Goal: Task Accomplishment & Management: Use online tool/utility

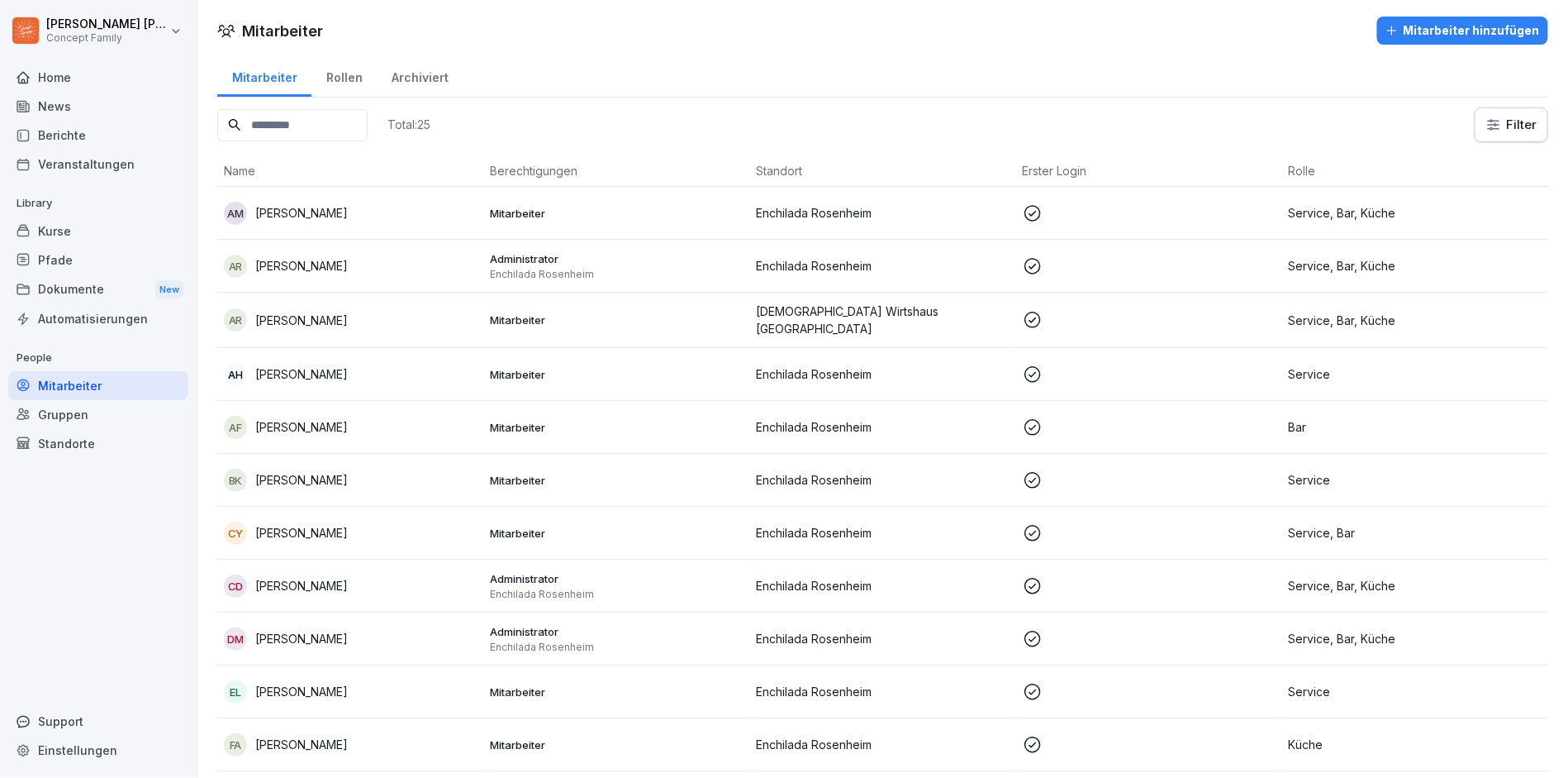
click at [83, 440] on div "Standorte" at bounding box center [98, 443] width 180 height 29
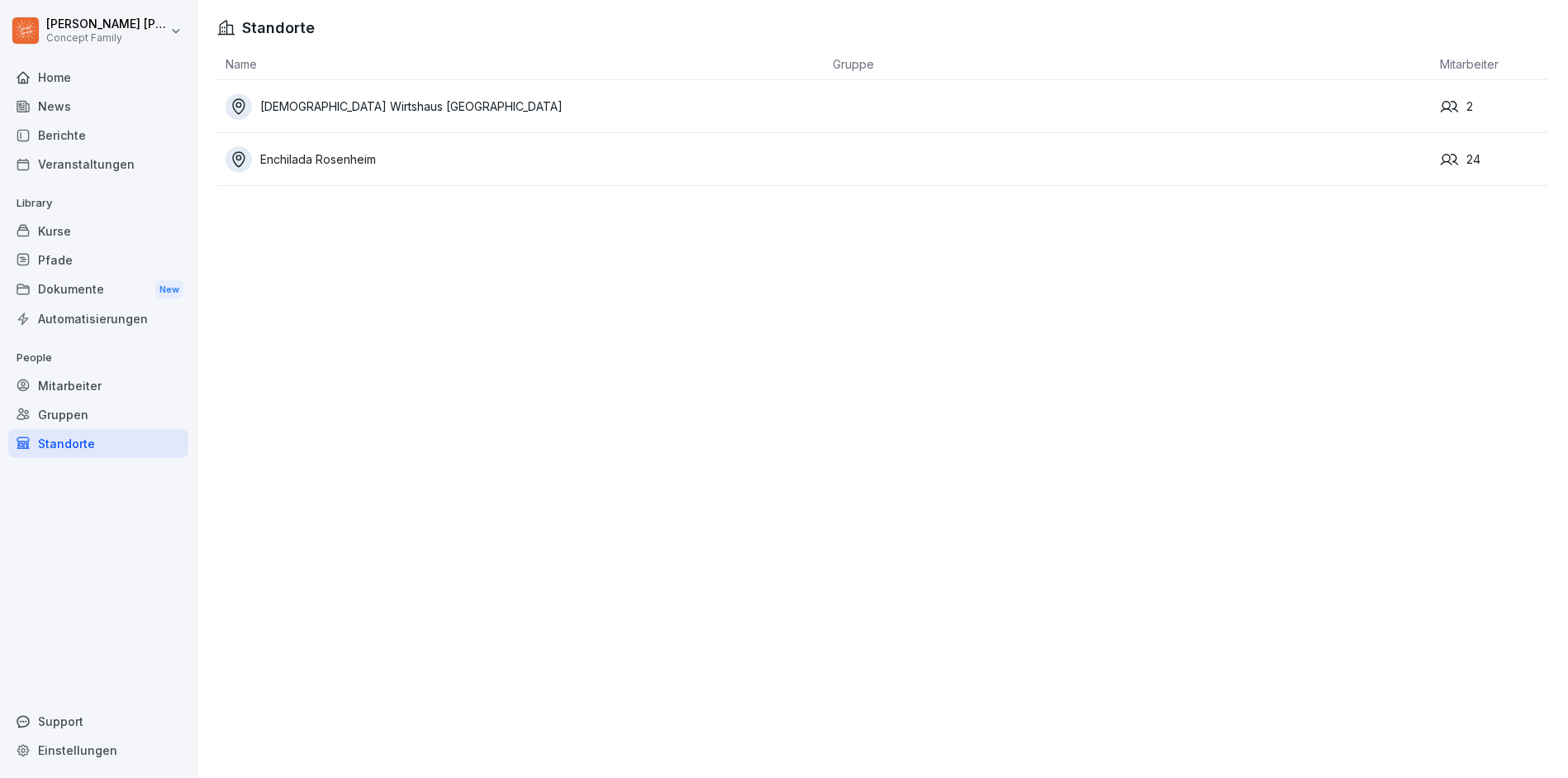
click at [438, 99] on div "[DEMOGRAPHIC_DATA] Wirtshaus [GEOGRAPHIC_DATA]" at bounding box center [525, 107] width 600 height 27
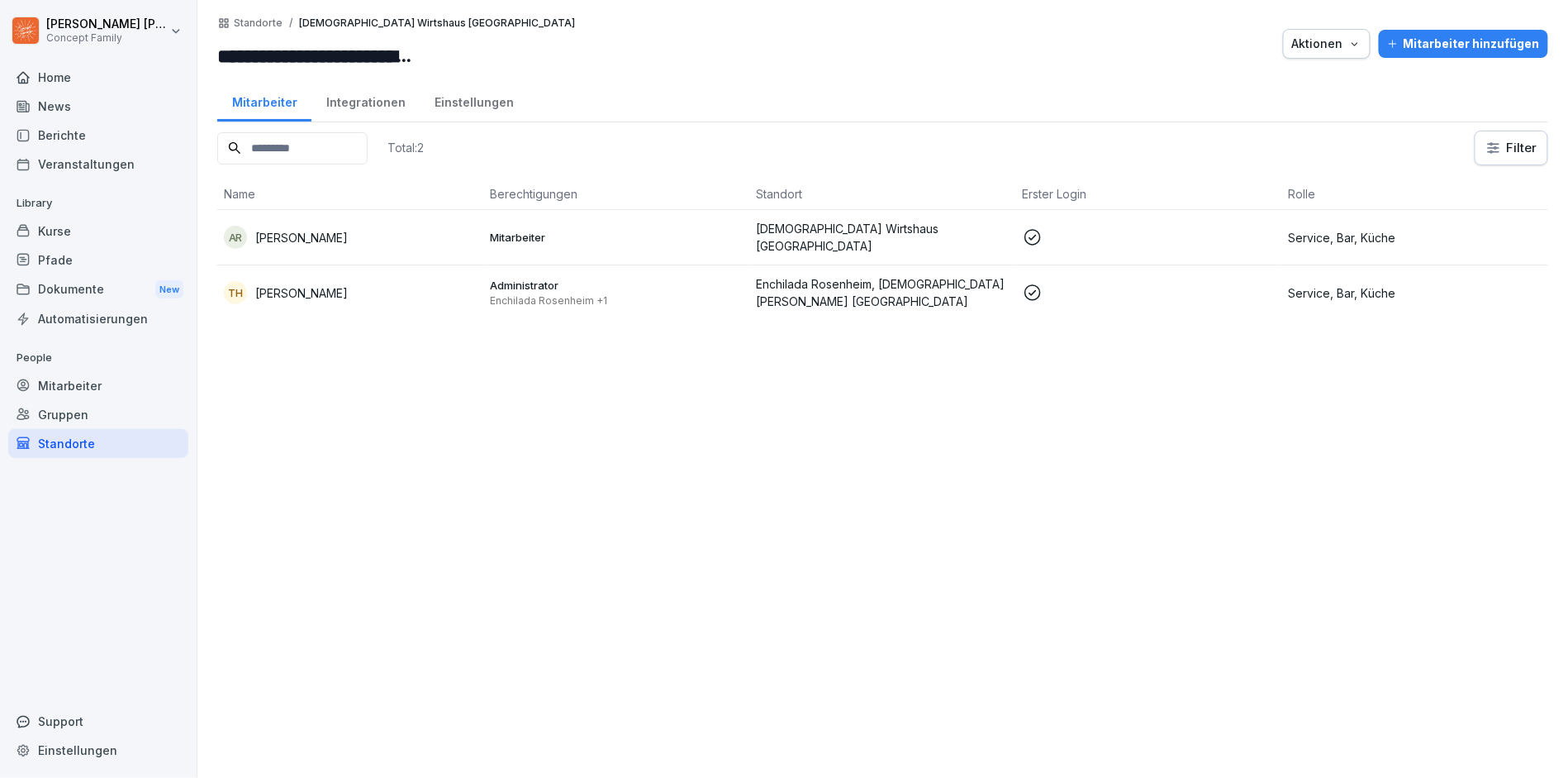
click at [312, 226] on div "AR [PERSON_NAME]" at bounding box center [350, 237] width 252 height 23
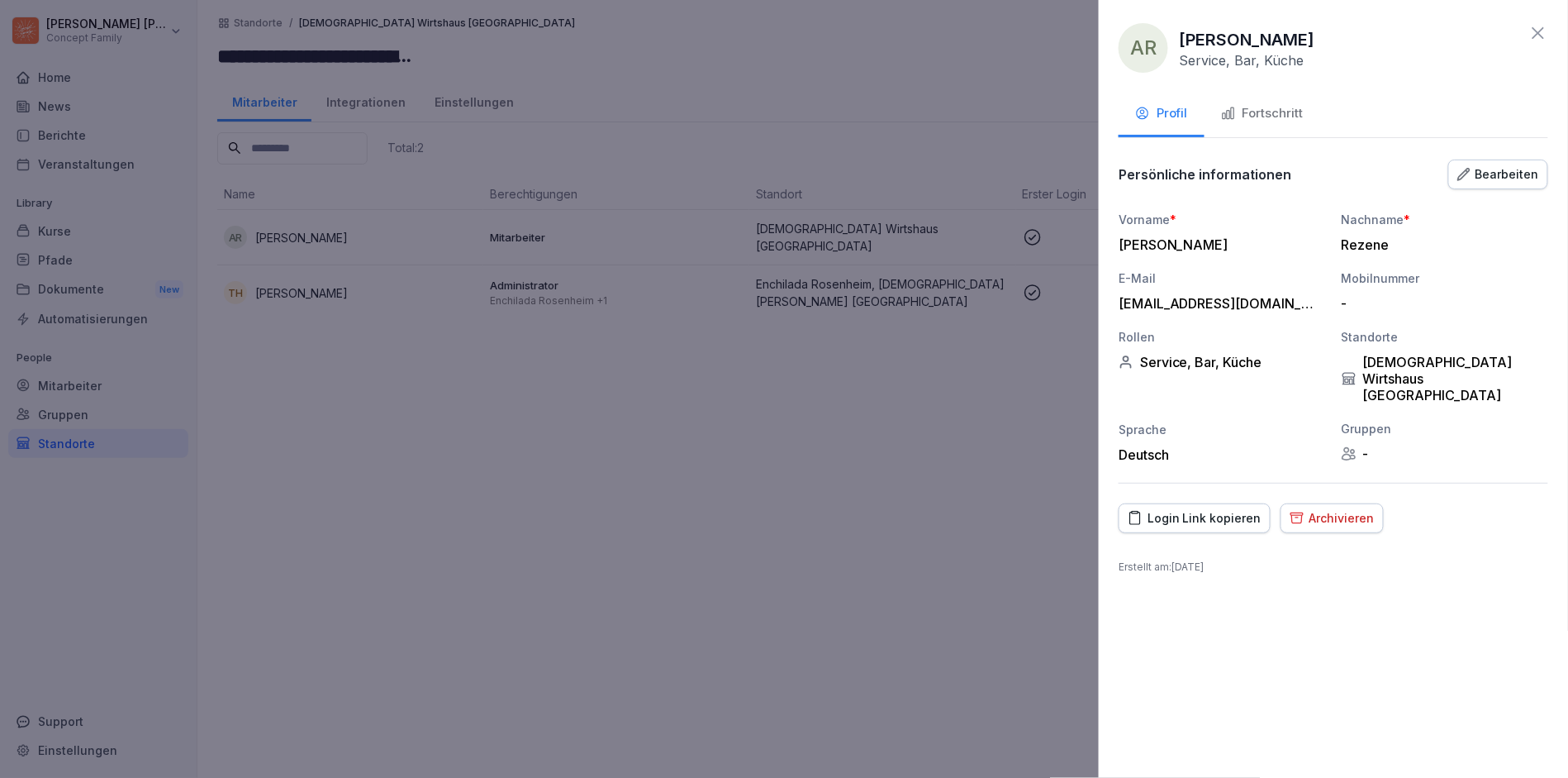
click at [524, 71] on div at bounding box center [784, 389] width 1568 height 778
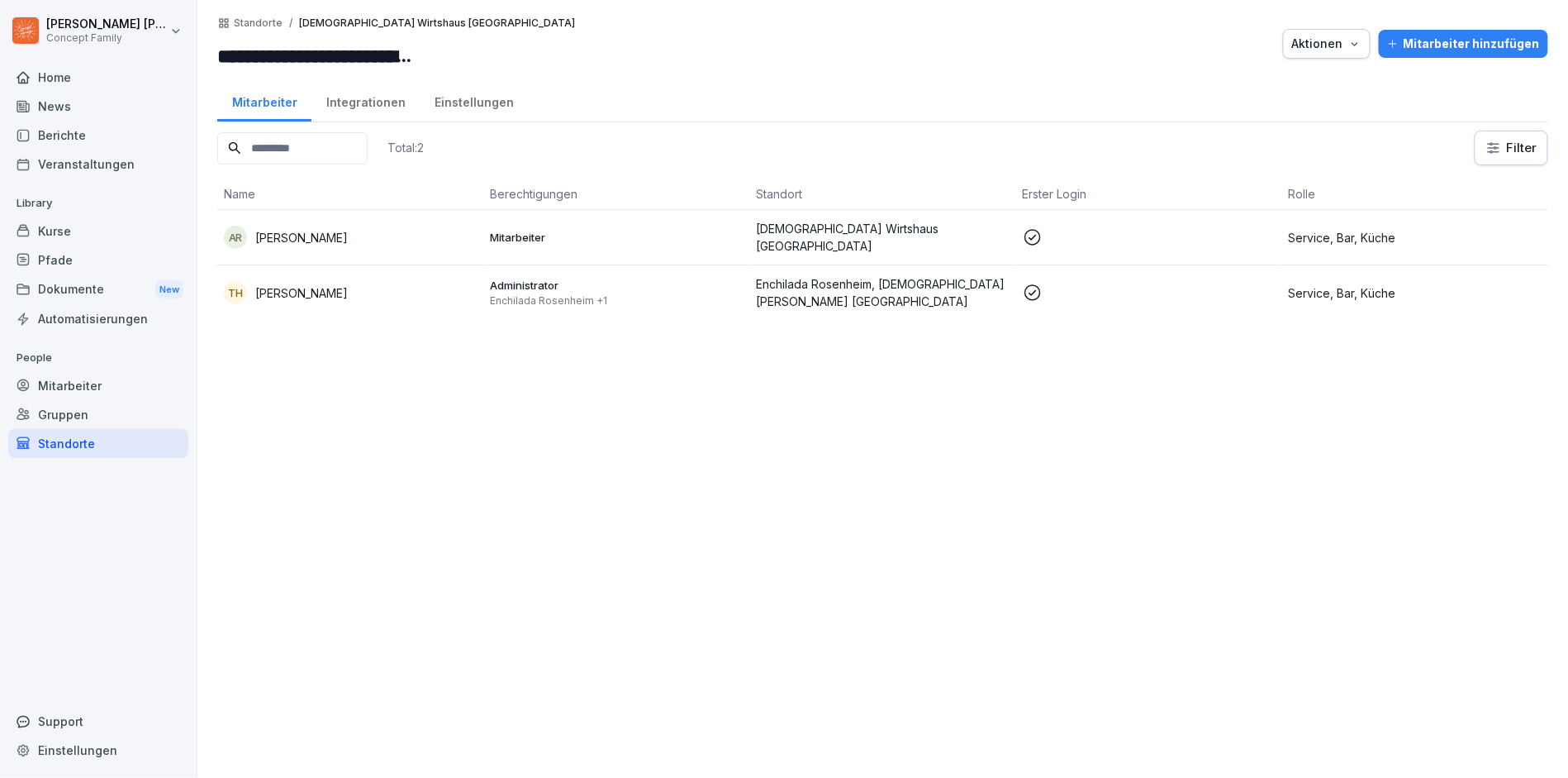
click at [355, 92] on div "Integrationen" at bounding box center [365, 100] width 108 height 42
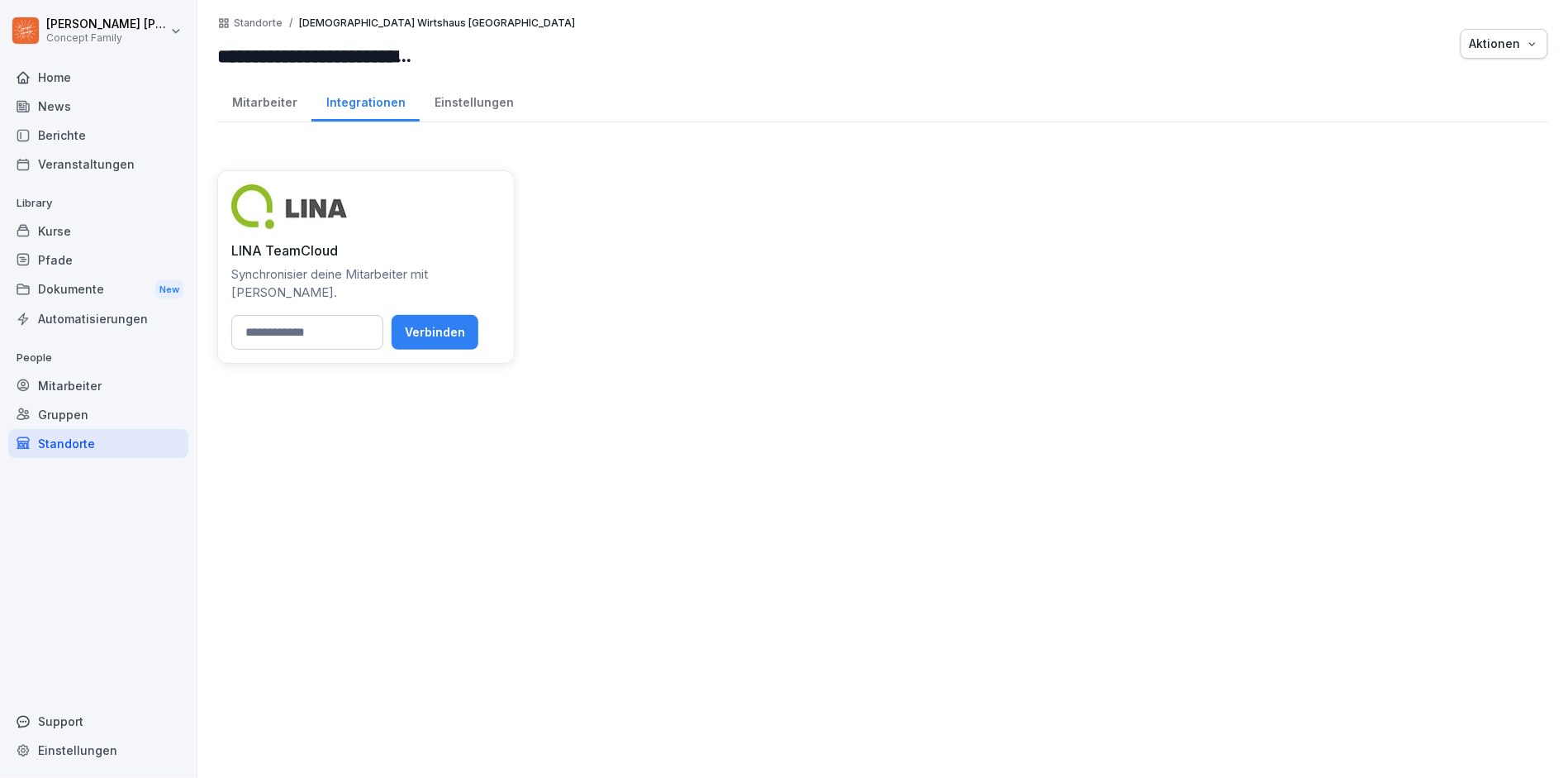
click at [262, 104] on div "Mitarbeiter" at bounding box center [264, 100] width 94 height 42
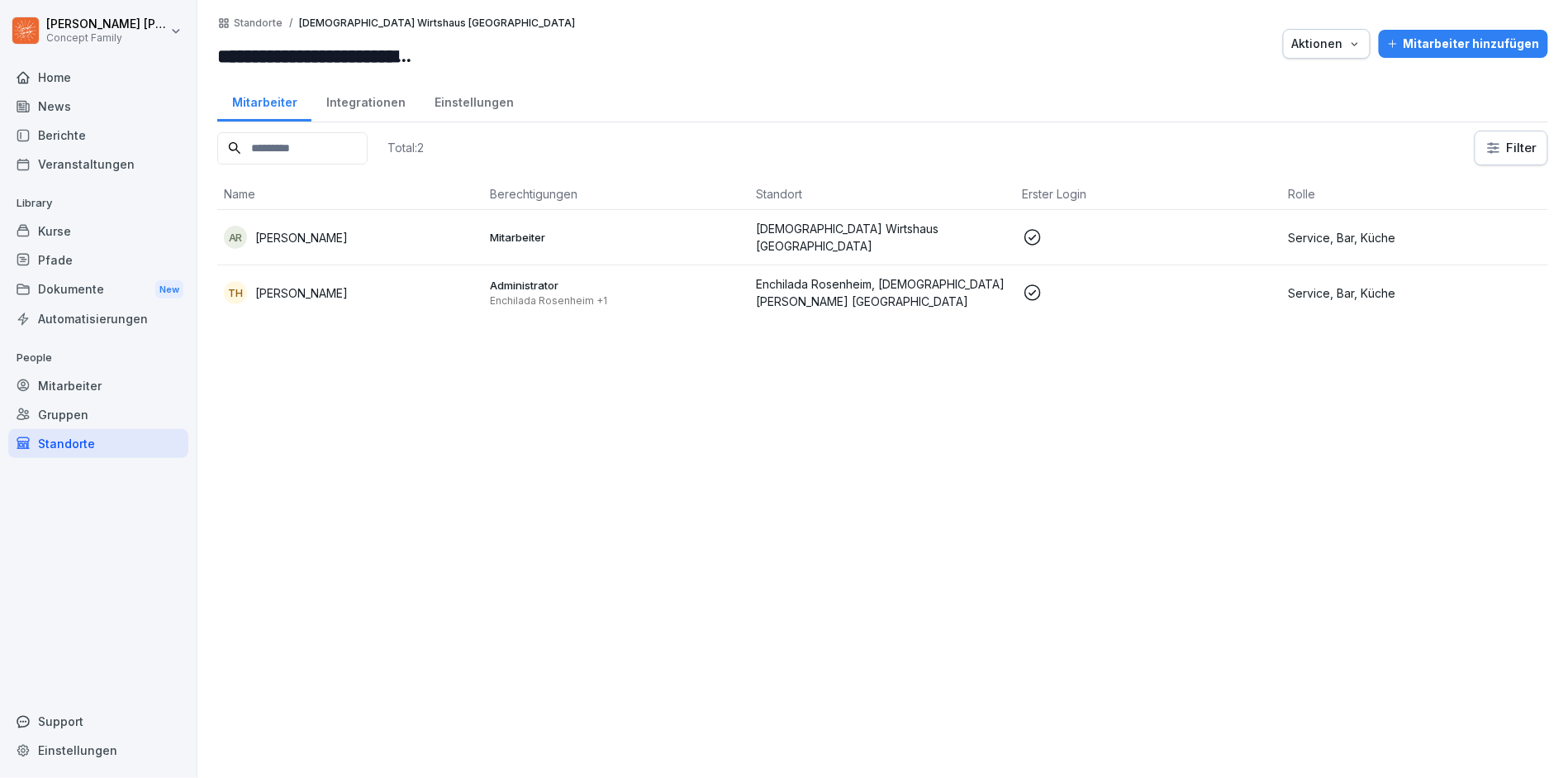
click at [390, 124] on div "**********" at bounding box center [882, 389] width 1370 height 778
click at [473, 106] on div "Einstellungen" at bounding box center [473, 100] width 108 height 42
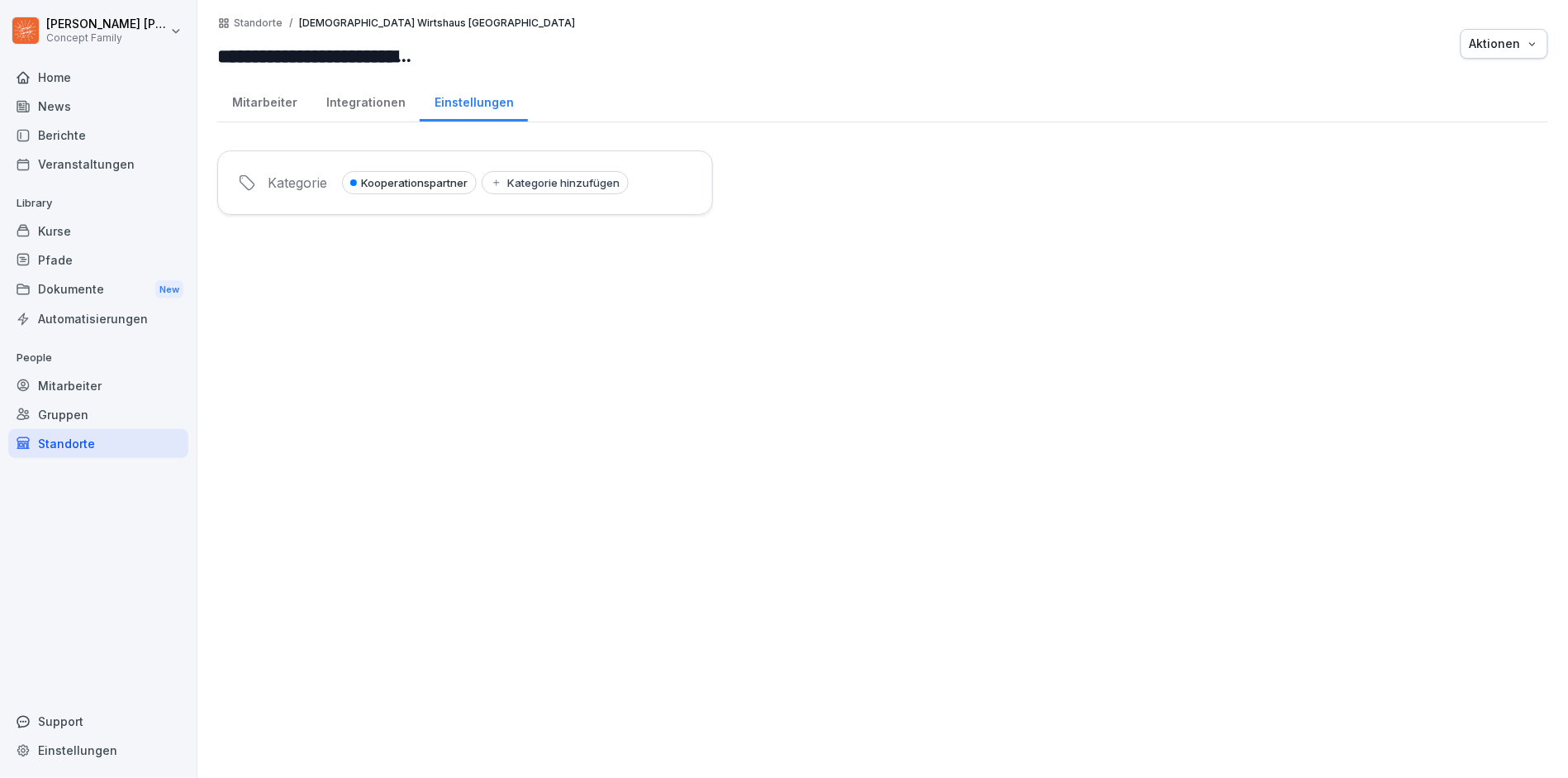
click at [81, 223] on div "Kurse" at bounding box center [98, 231] width 180 height 29
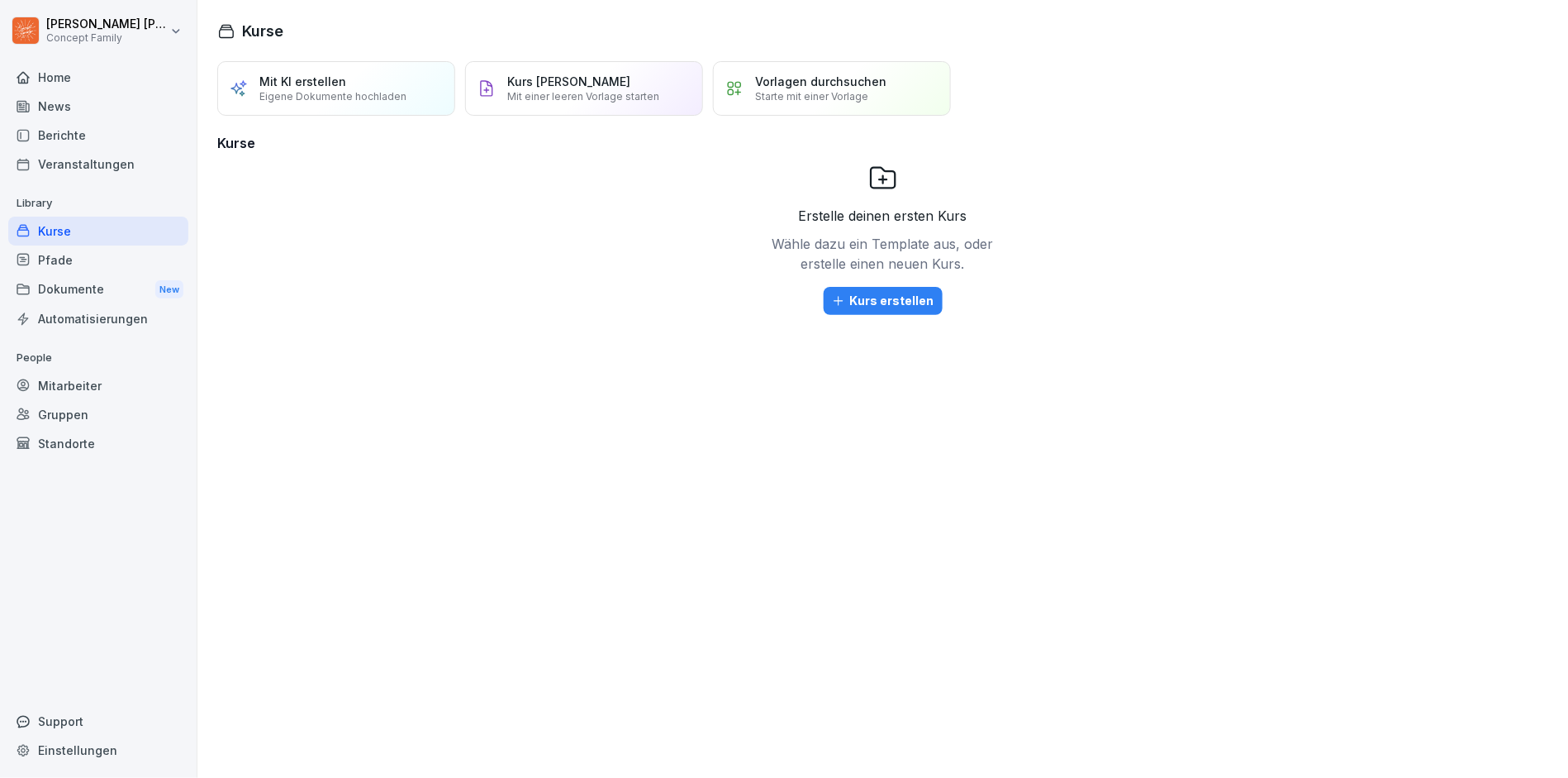
click at [136, 260] on div "Pfade" at bounding box center [98, 260] width 180 height 29
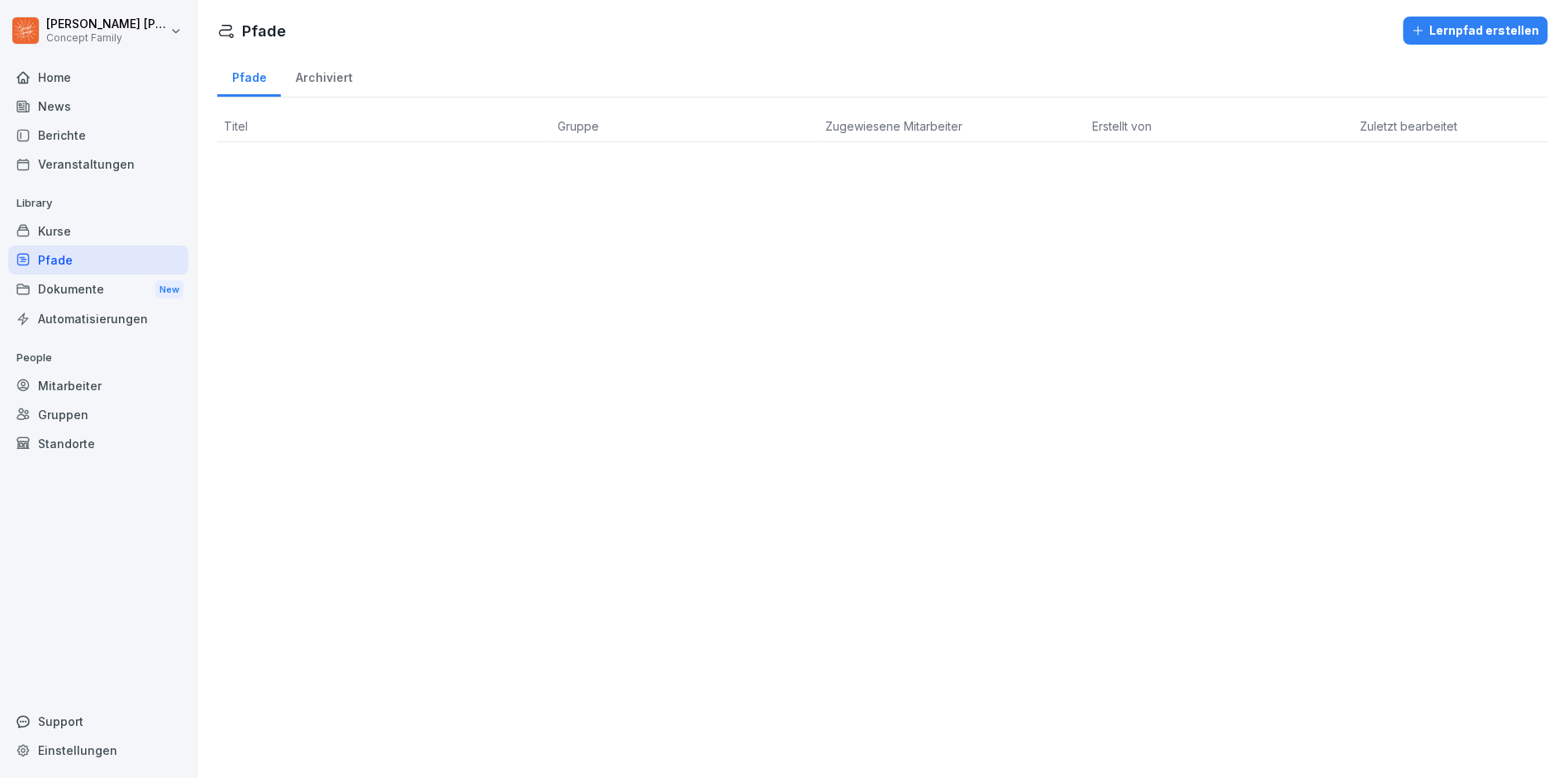
click at [134, 236] on div "Kurse" at bounding box center [98, 231] width 180 height 29
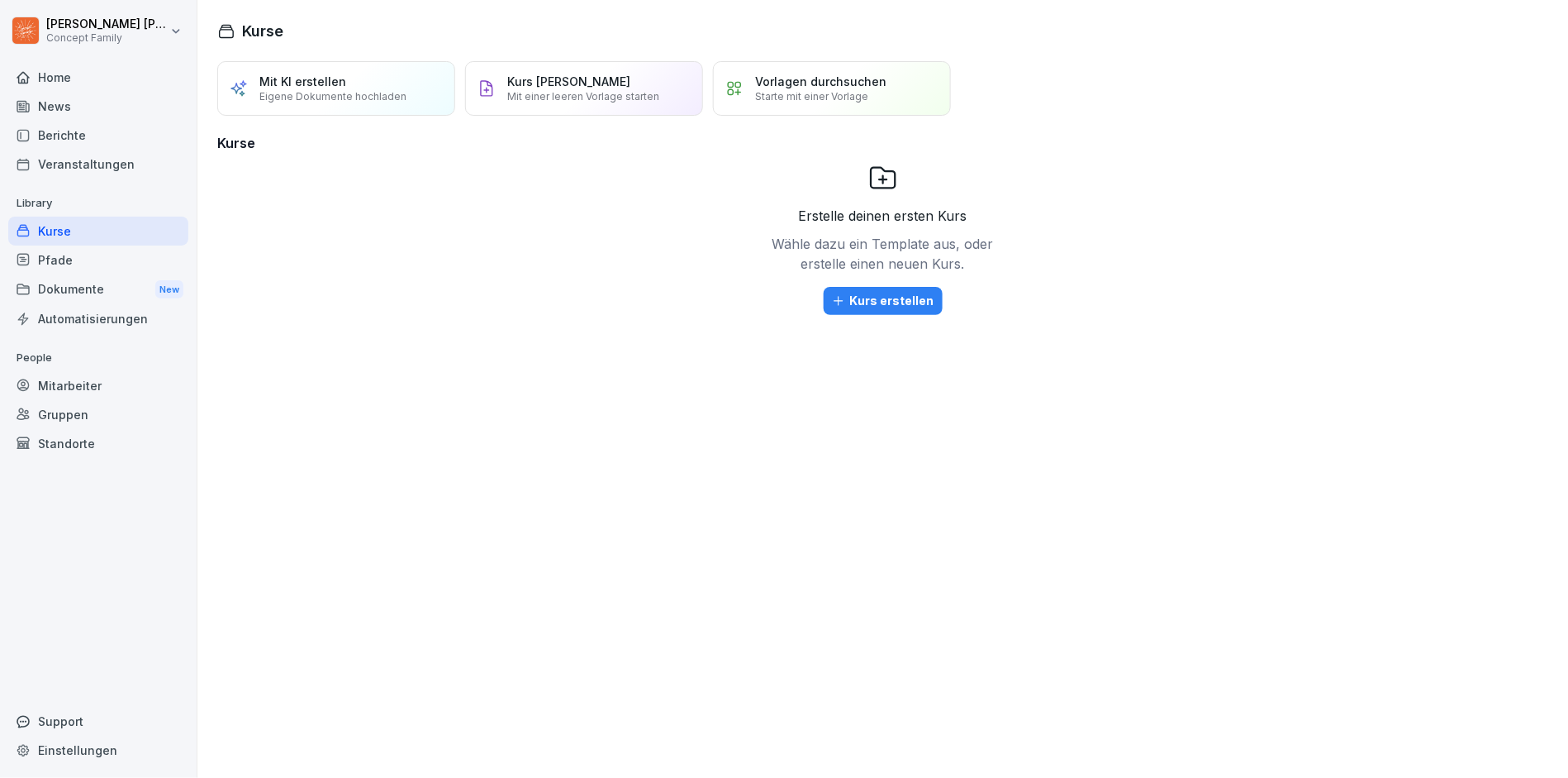
click at [116, 245] on div "Pfade" at bounding box center [98, 260] width 180 height 29
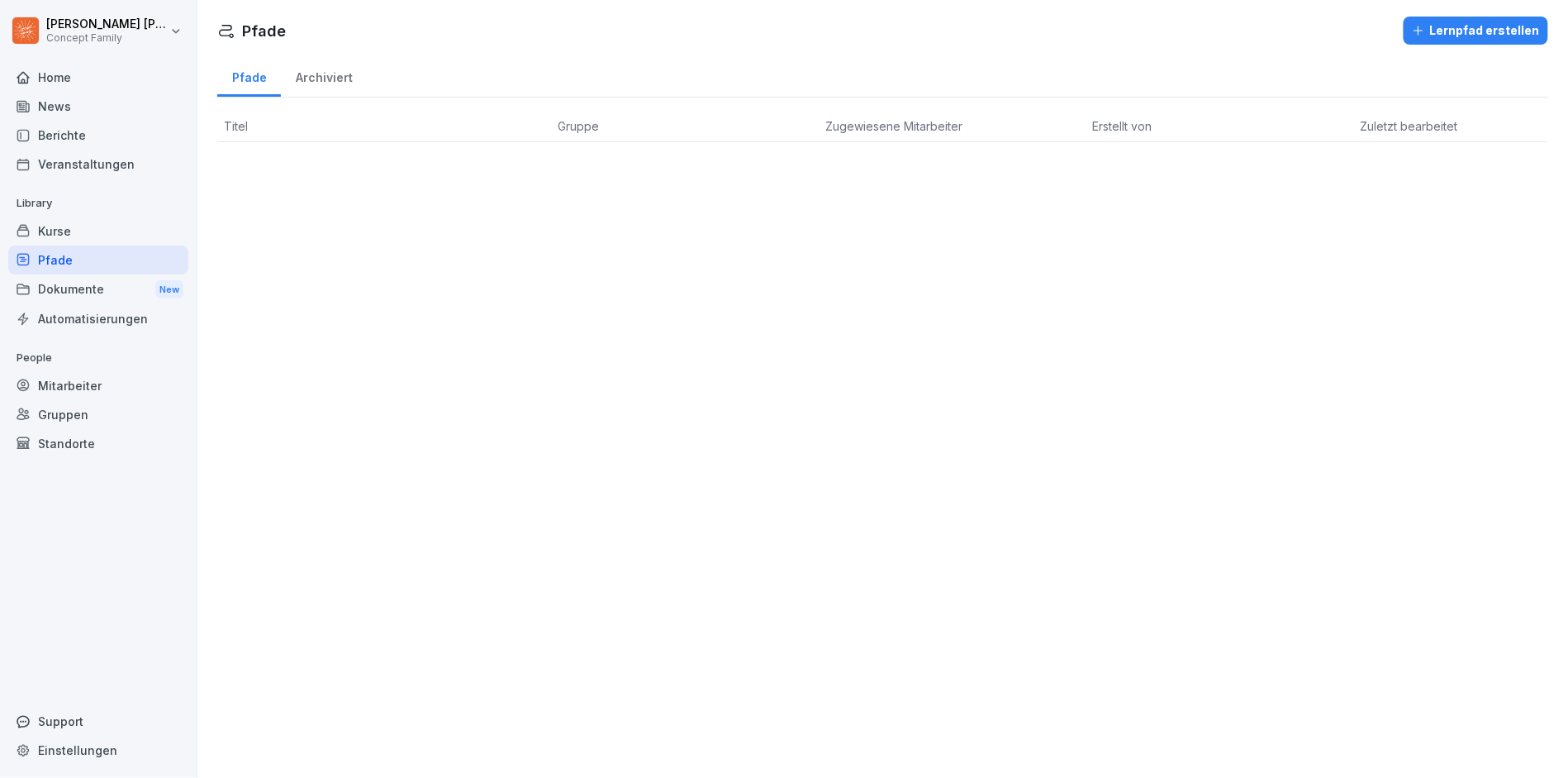
click at [106, 308] on div "Automatisierungen" at bounding box center [98, 319] width 180 height 29
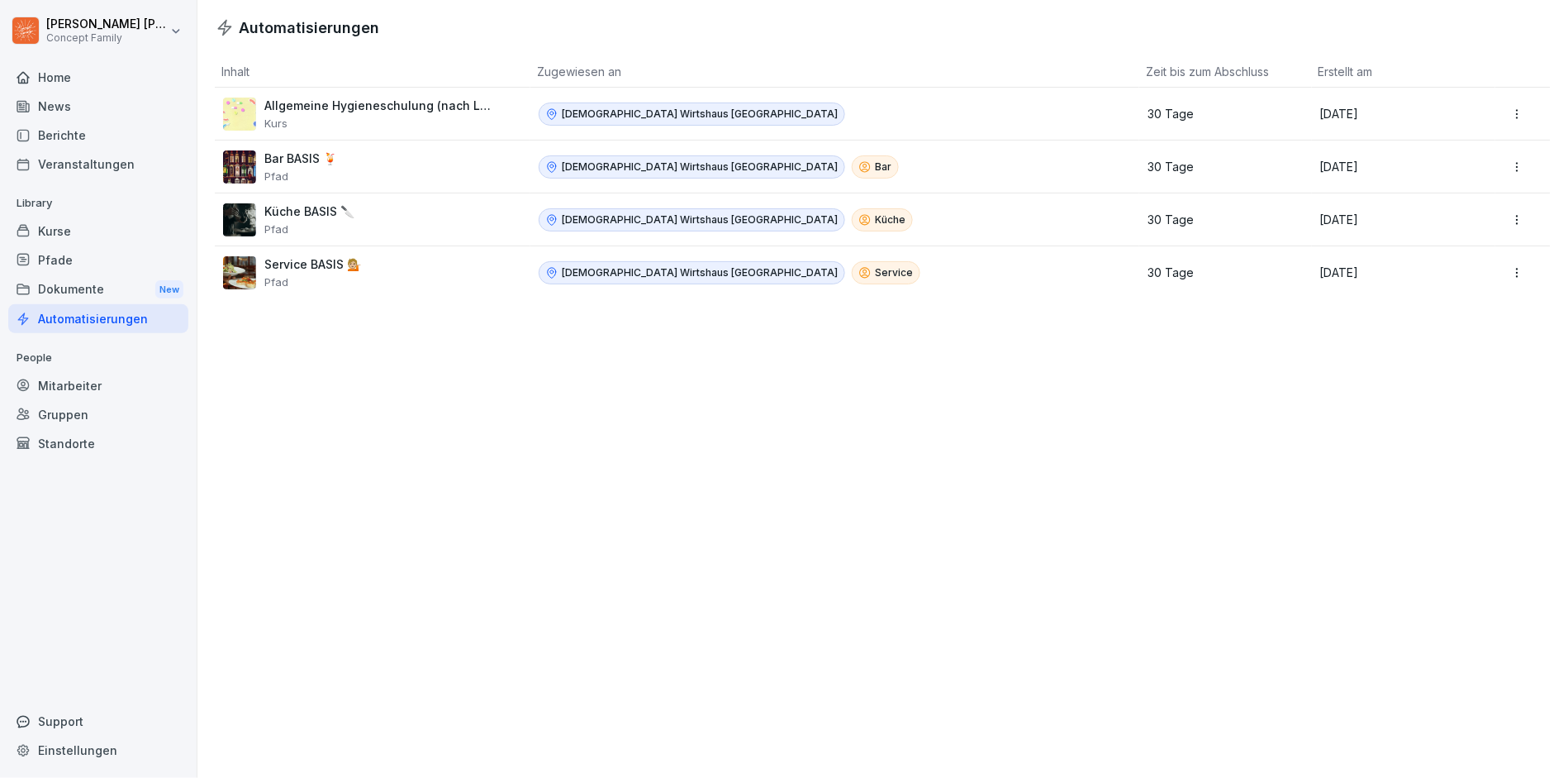
click at [71, 285] on div "Dokumente New" at bounding box center [98, 289] width 180 height 30
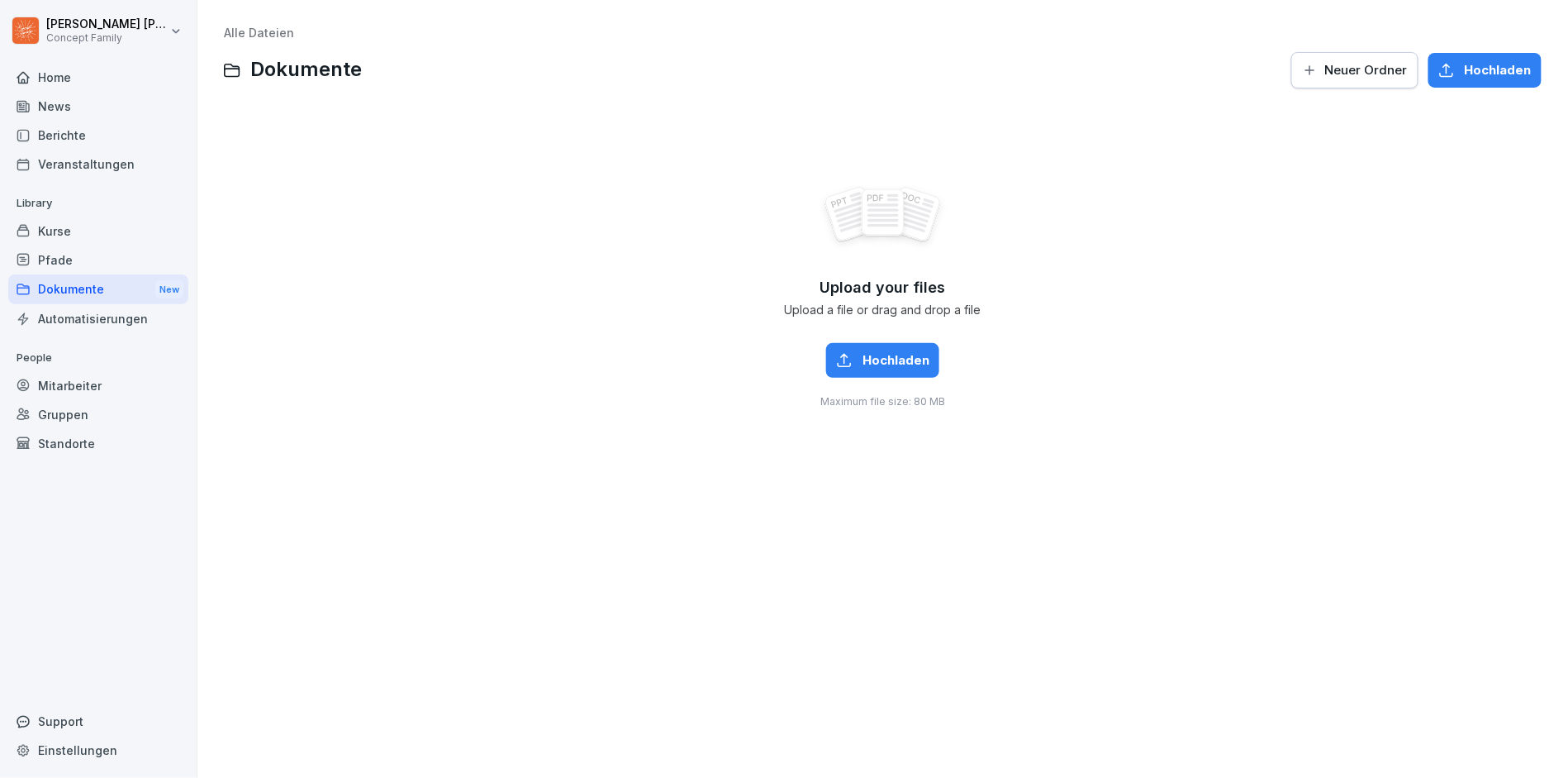
click at [72, 254] on div "Pfade" at bounding box center [98, 260] width 180 height 29
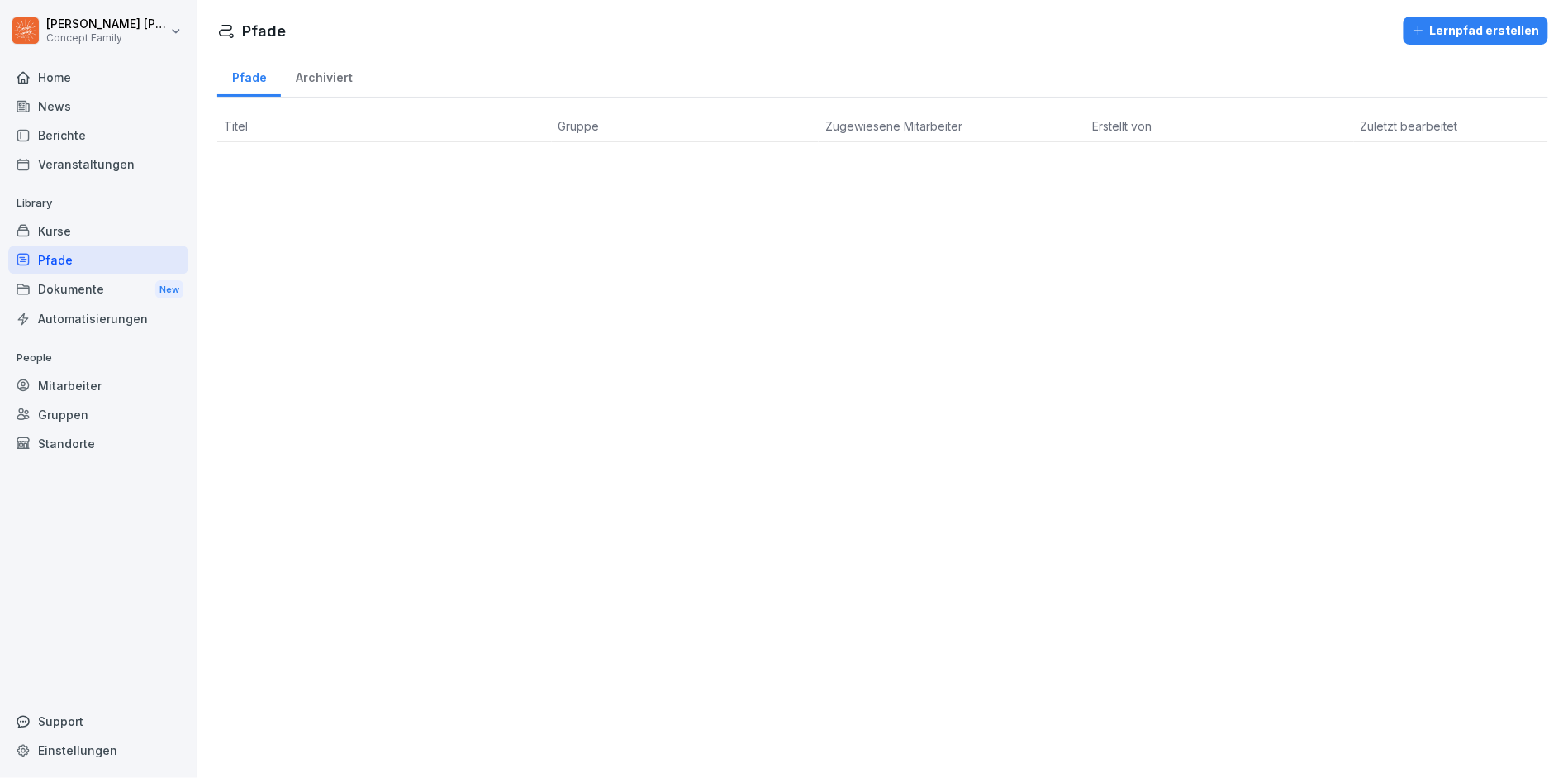
click at [57, 230] on div "Kurse" at bounding box center [98, 231] width 180 height 29
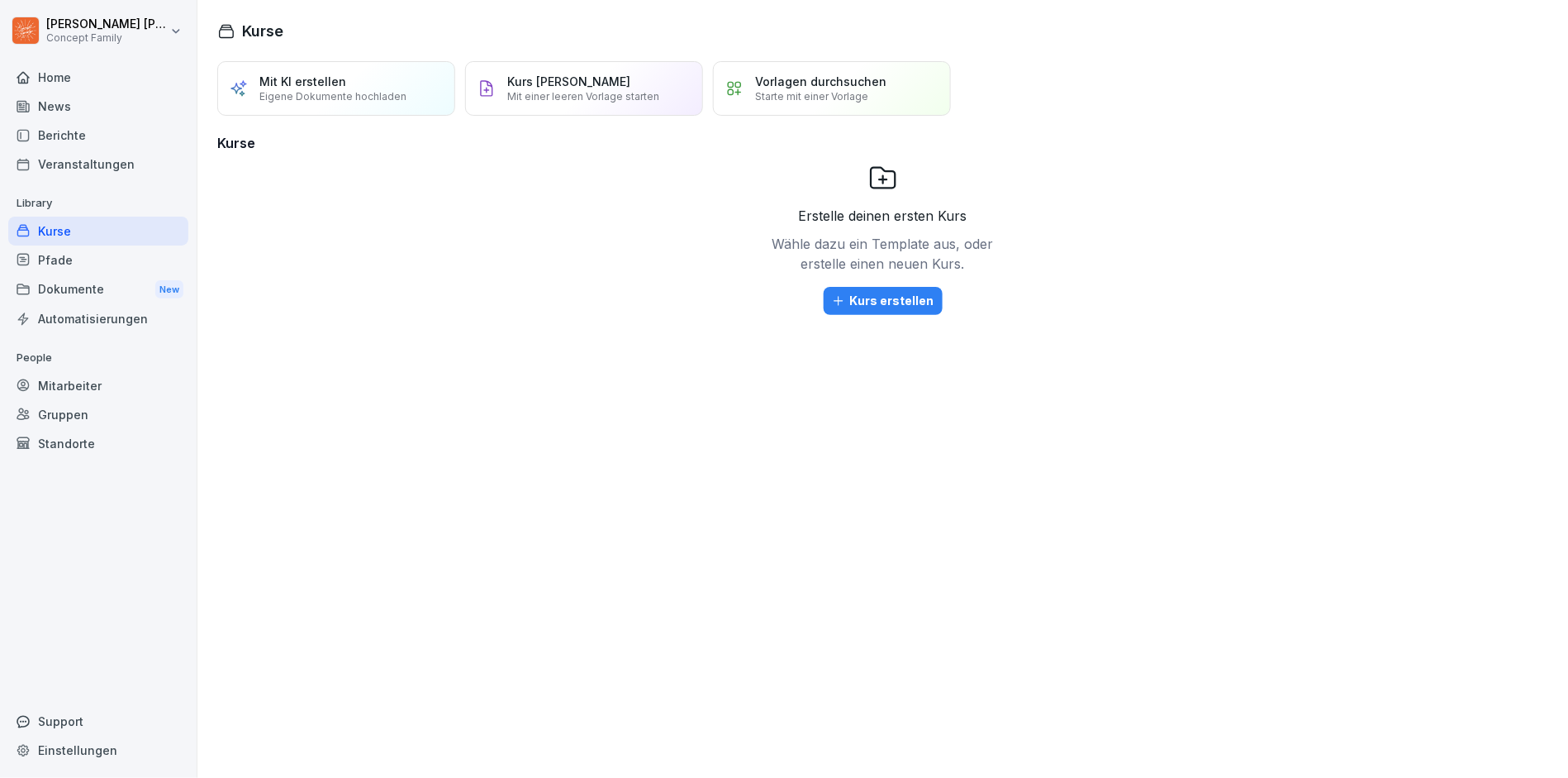
click at [80, 297] on div "Dokumente New" at bounding box center [98, 289] width 180 height 30
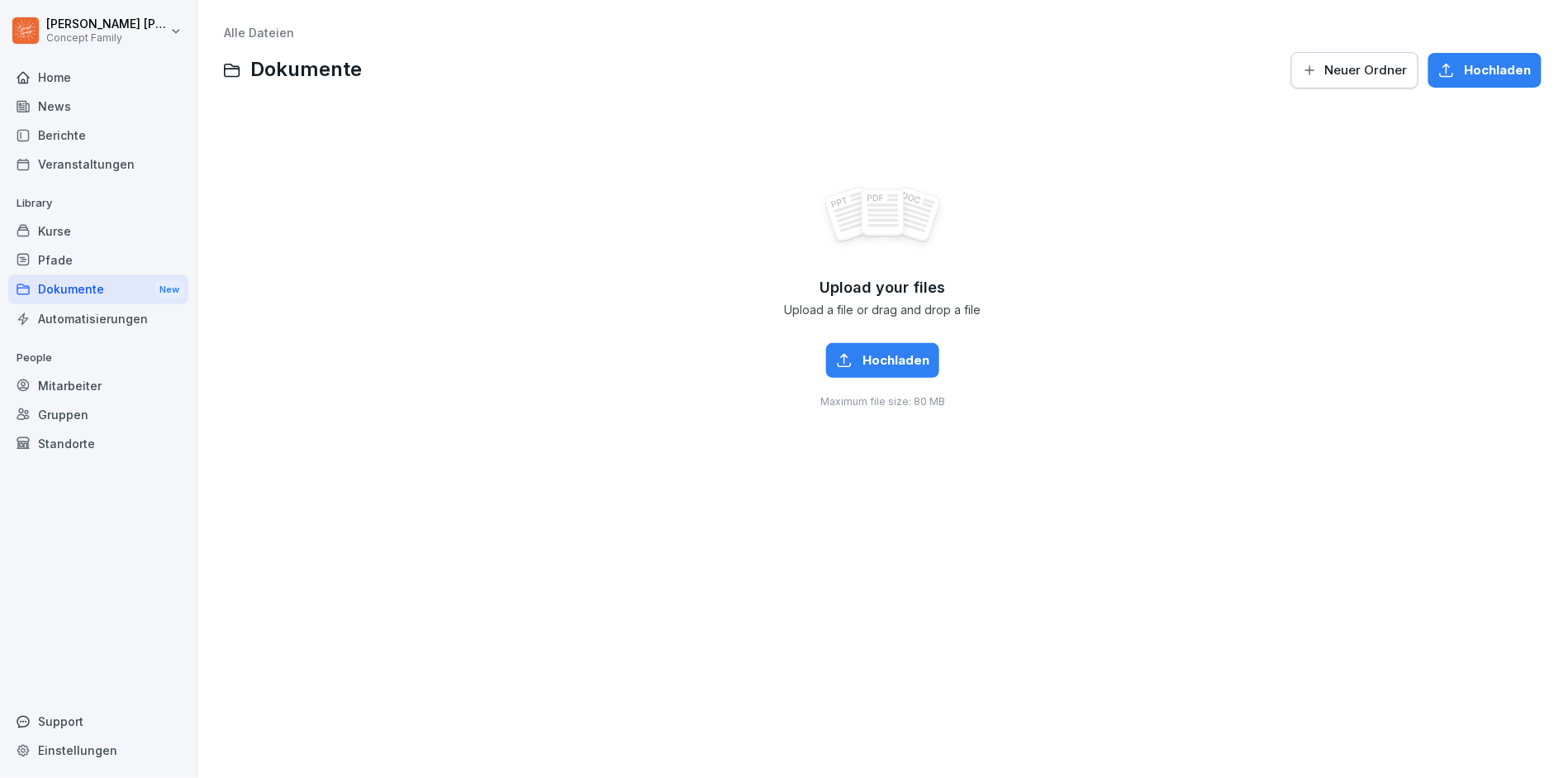
click at [139, 236] on div "Kurse" at bounding box center [98, 231] width 180 height 29
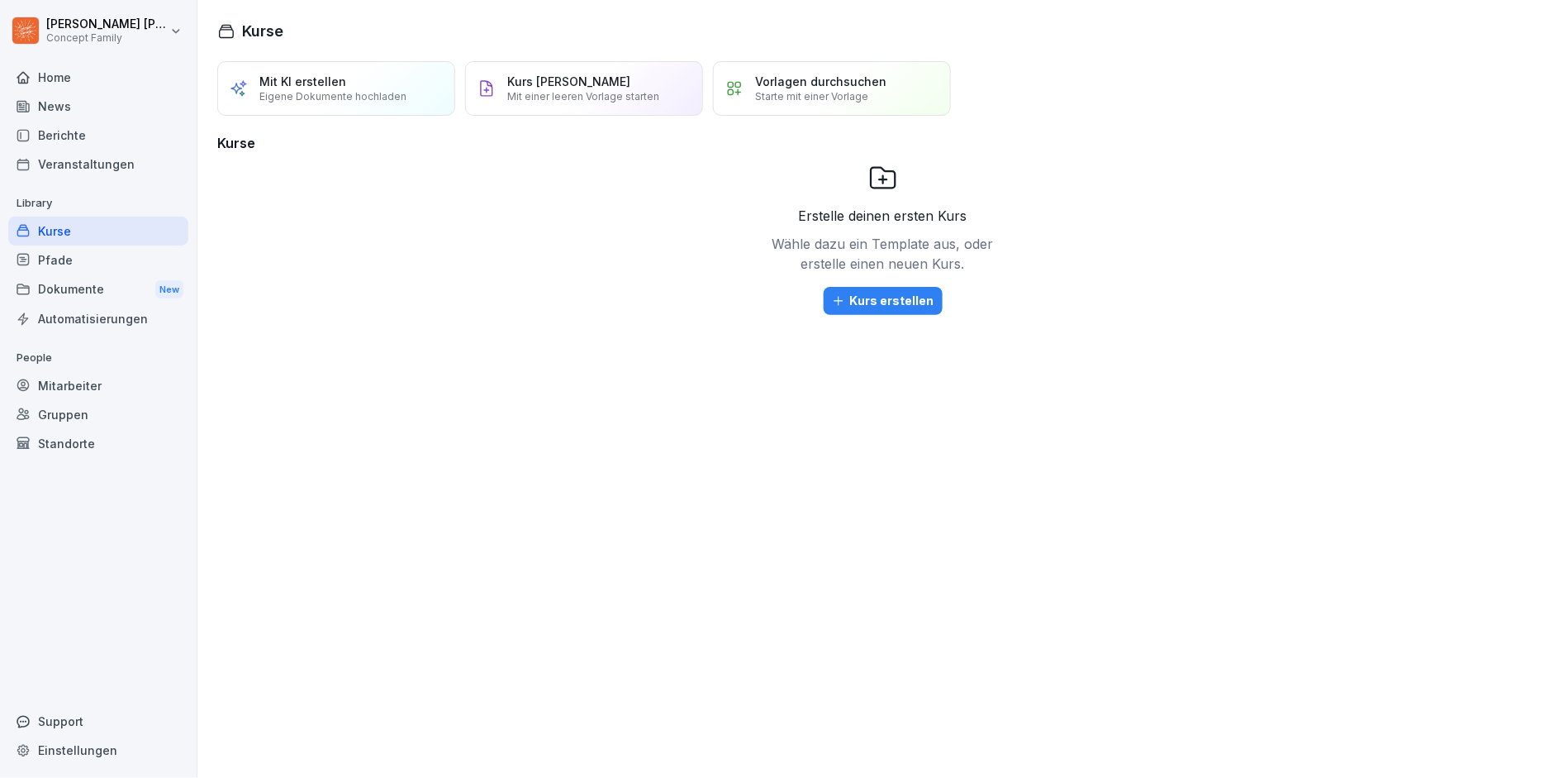
click at [798, 111] on div "Vorlagen durchsuchen Starte mit einer Vorlage" at bounding box center [832, 88] width 238 height 55
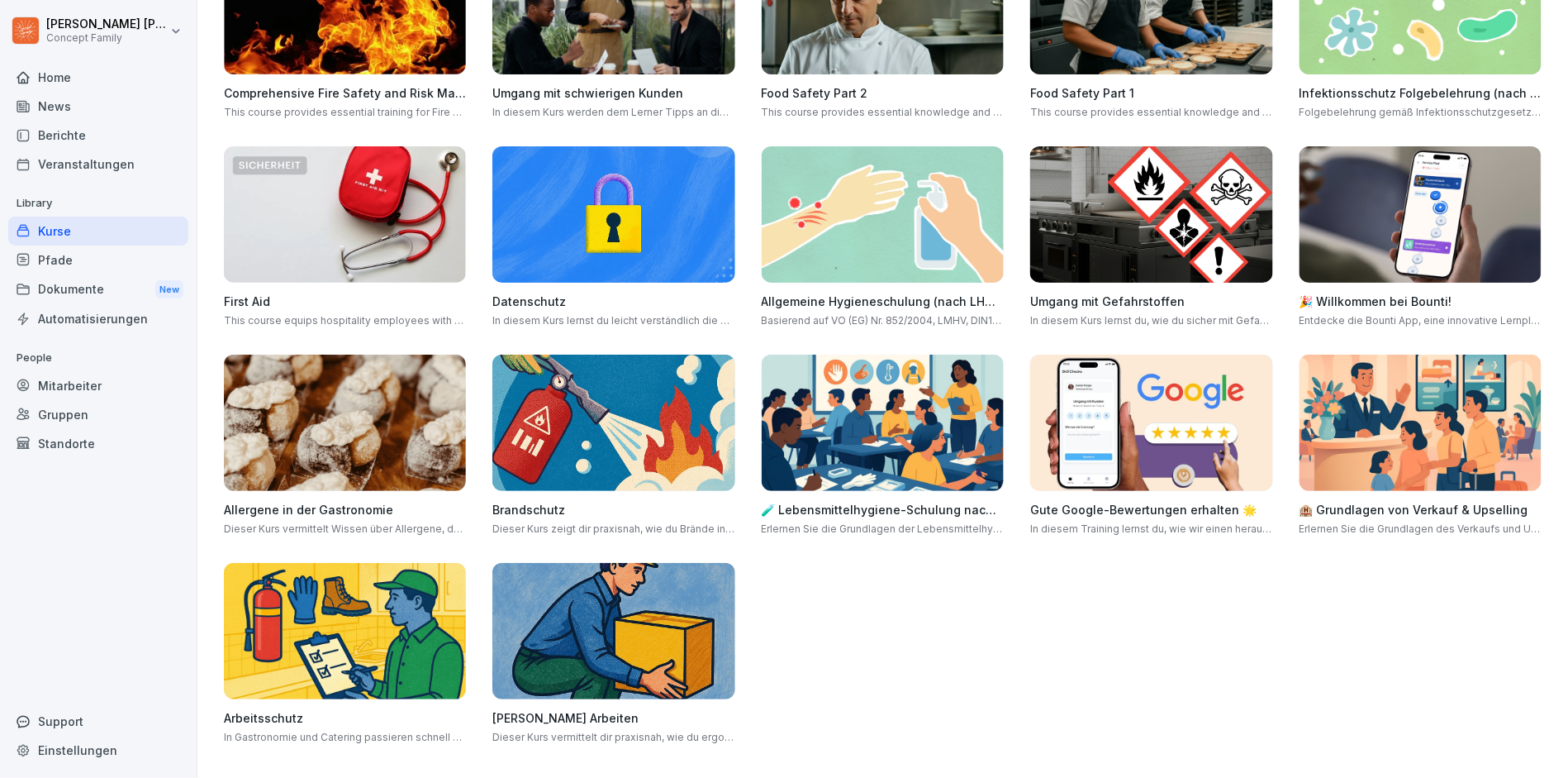
scroll to position [602, 0]
click at [635, 600] on img at bounding box center [613, 632] width 242 height 136
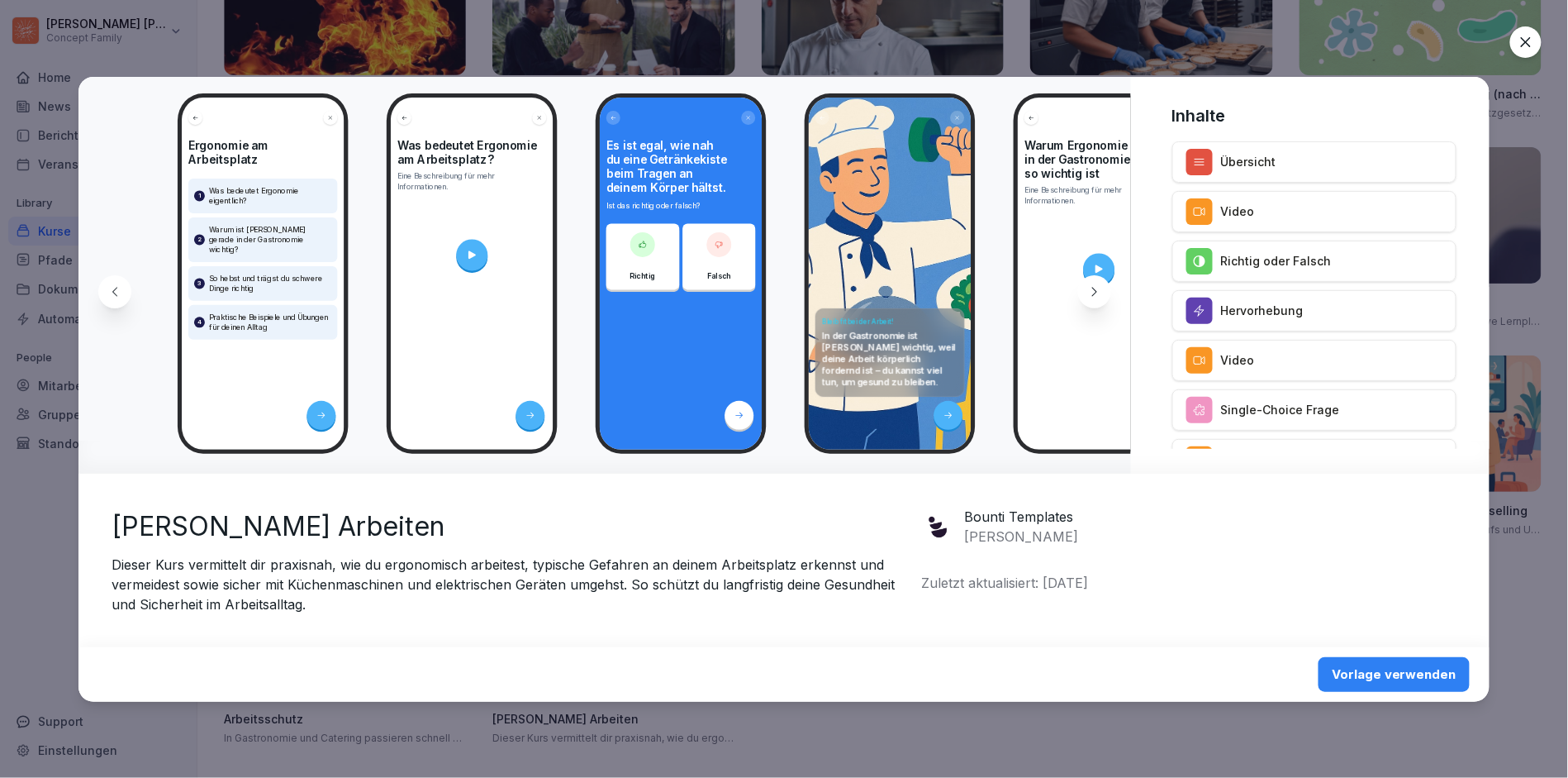
click at [1428, 672] on div "Vorlage verwenden" at bounding box center [1393, 674] width 124 height 18
